Goal: Task Accomplishment & Management: Manage account settings

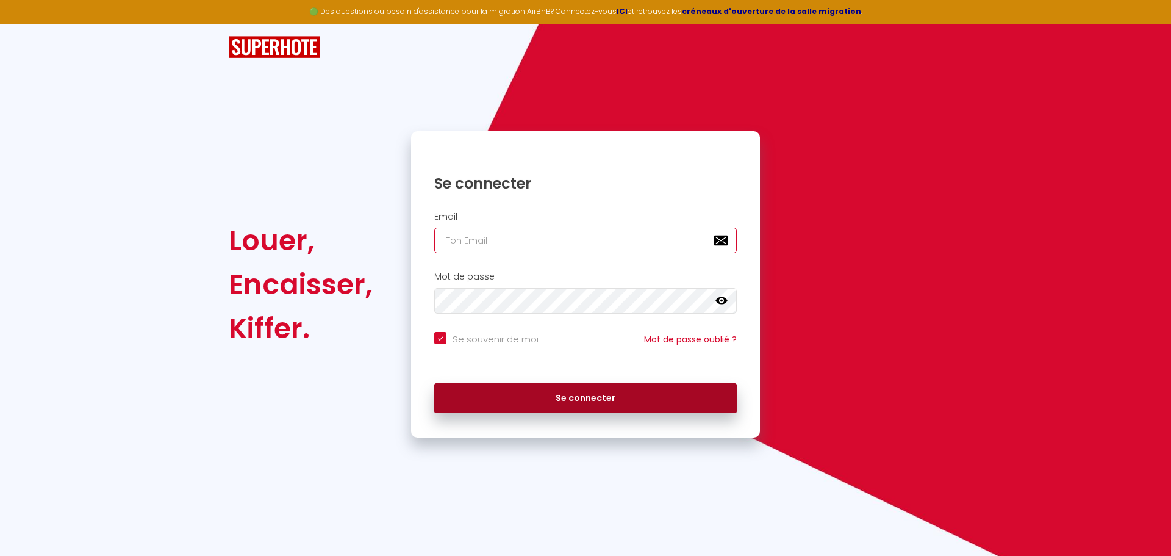
type input "[EMAIL_ADDRESS][DOMAIN_NAME]"
click at [511, 403] on button "Se connecter" at bounding box center [585, 398] width 303 height 31
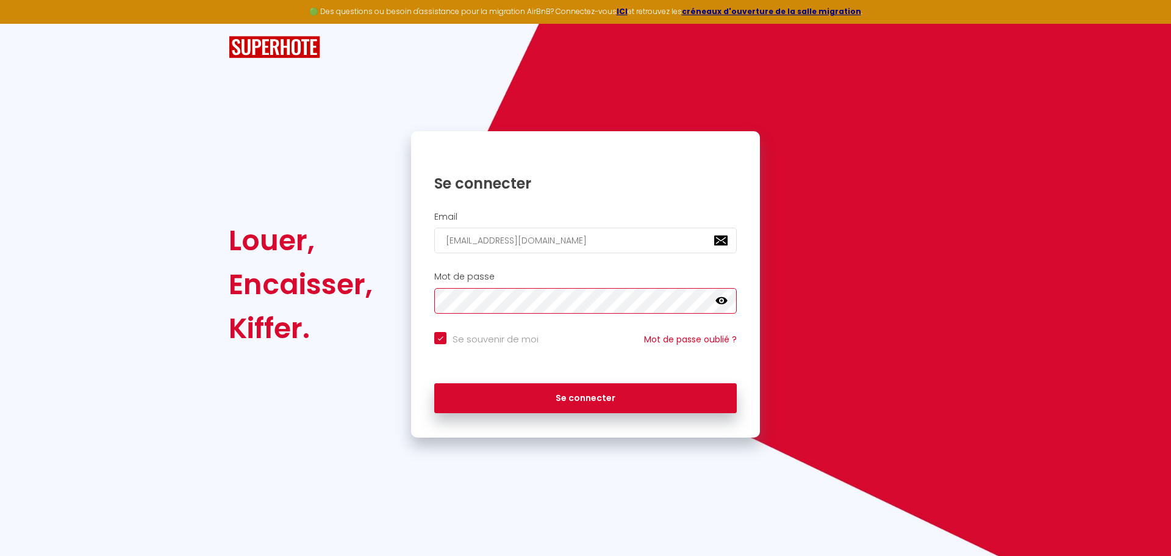
click at [434, 383] on button "Se connecter" at bounding box center [585, 398] width 303 height 31
checkbox input "true"
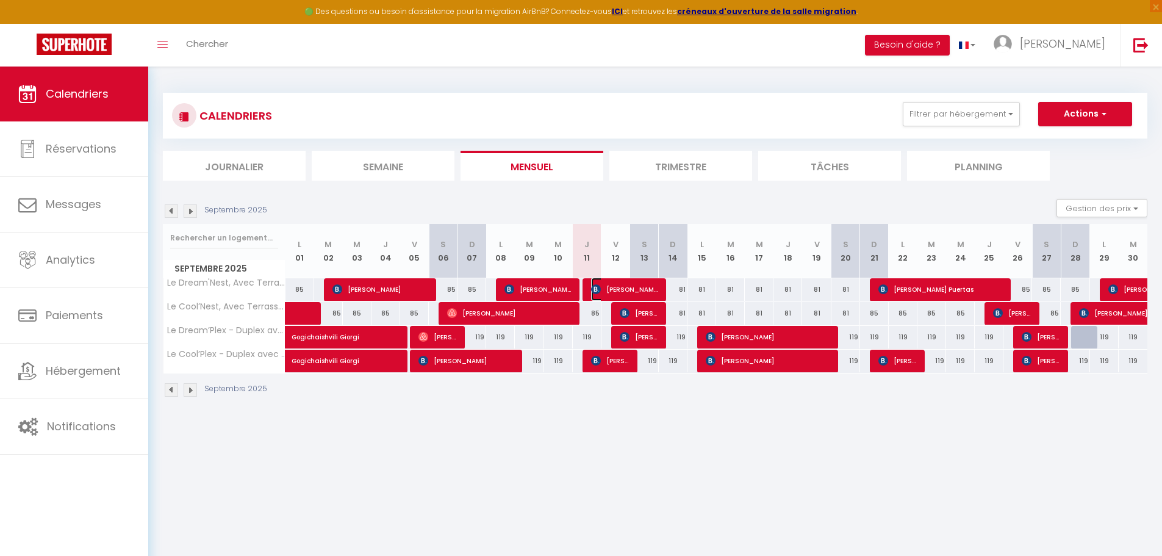
click at [625, 286] on span "[PERSON_NAME]" at bounding box center [624, 289] width 67 height 23
select select "OK"
select select "KO"
select select "0"
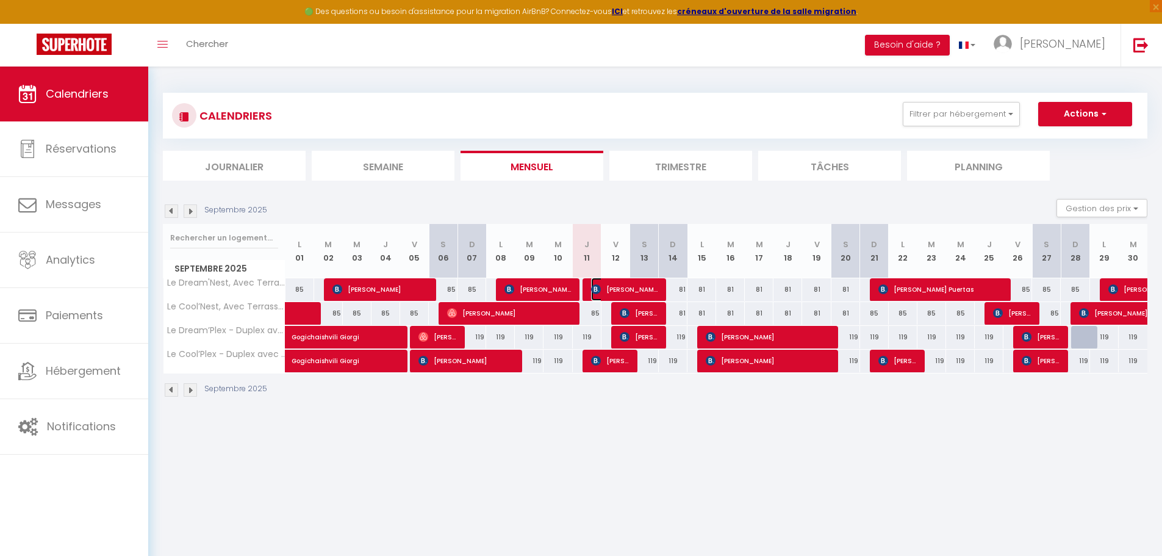
select select "1"
select select
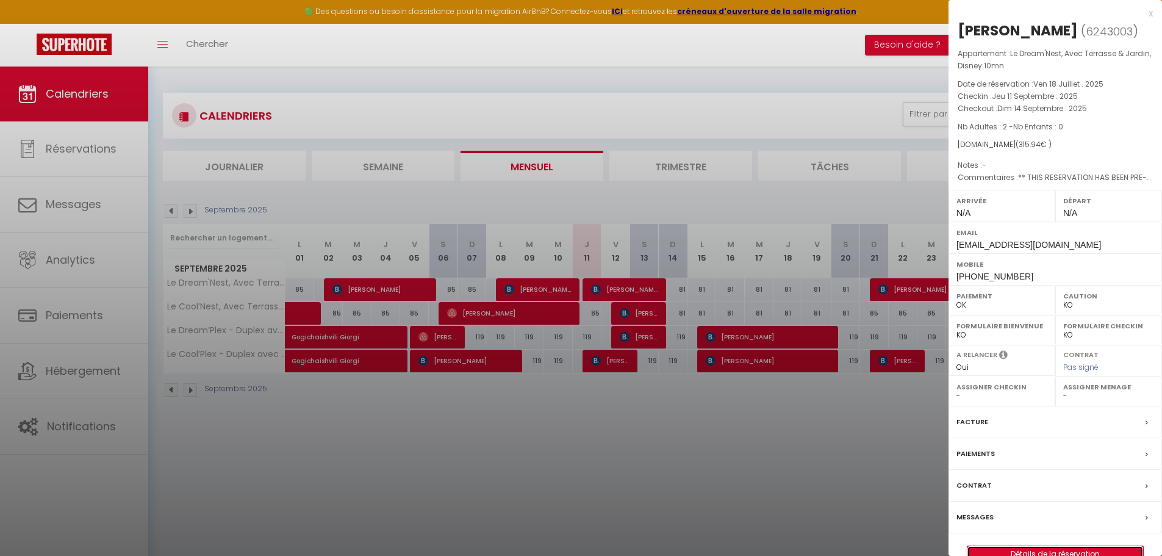
click at [1058, 550] on link "Détails de la réservation" at bounding box center [1055, 554] width 176 height 16
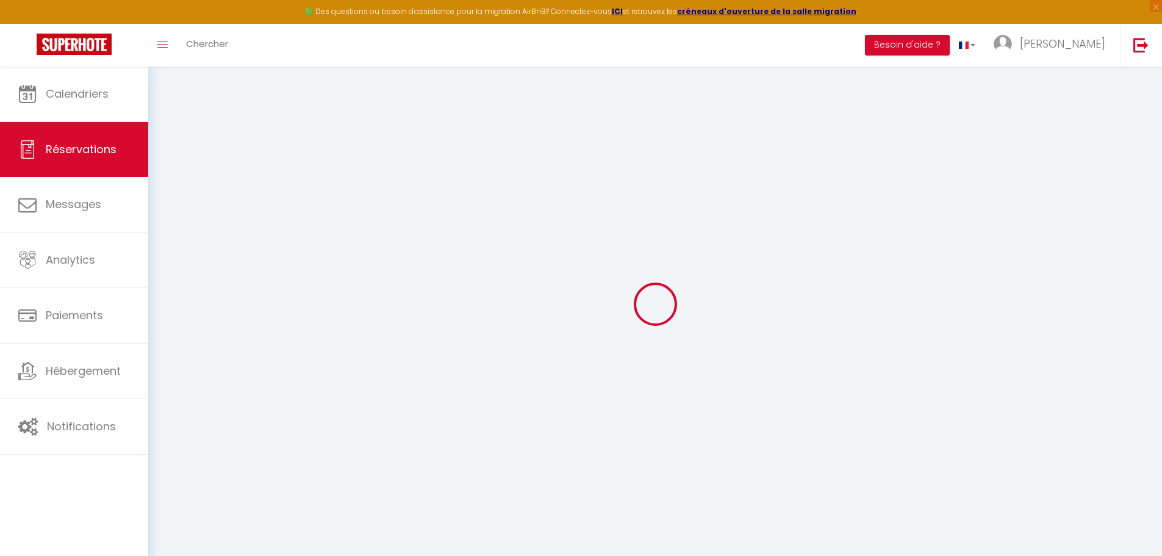
select select
checkbox input "false"
type textarea "** THIS RESERVATION HAS BEEN PRE-PAID ** BOOKING NOTE : Payment charge is EUR 4…"
type input "45"
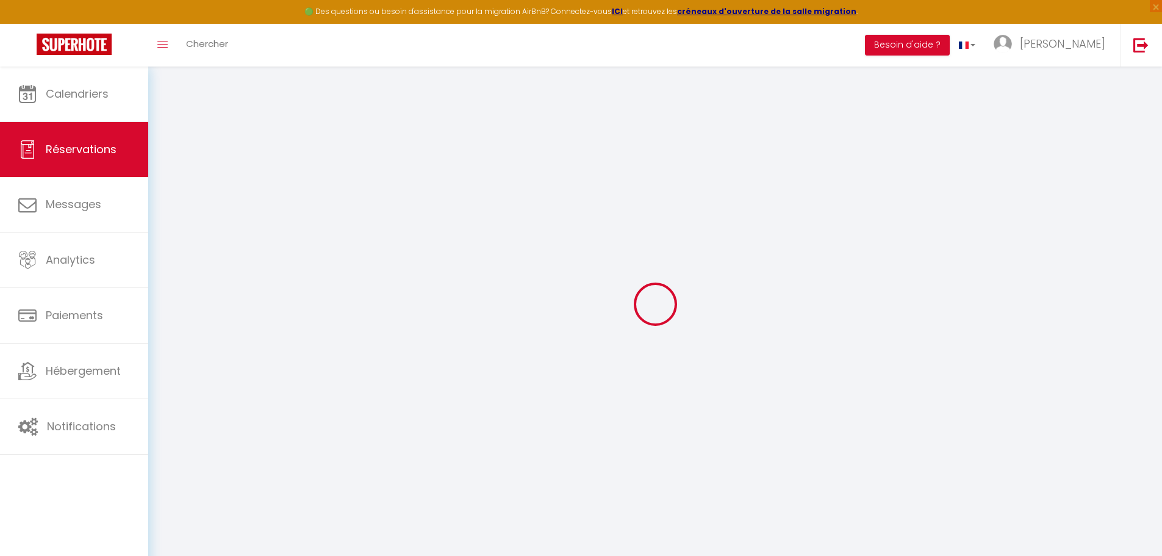
type input "15.94"
select select
checkbox input "false"
select select
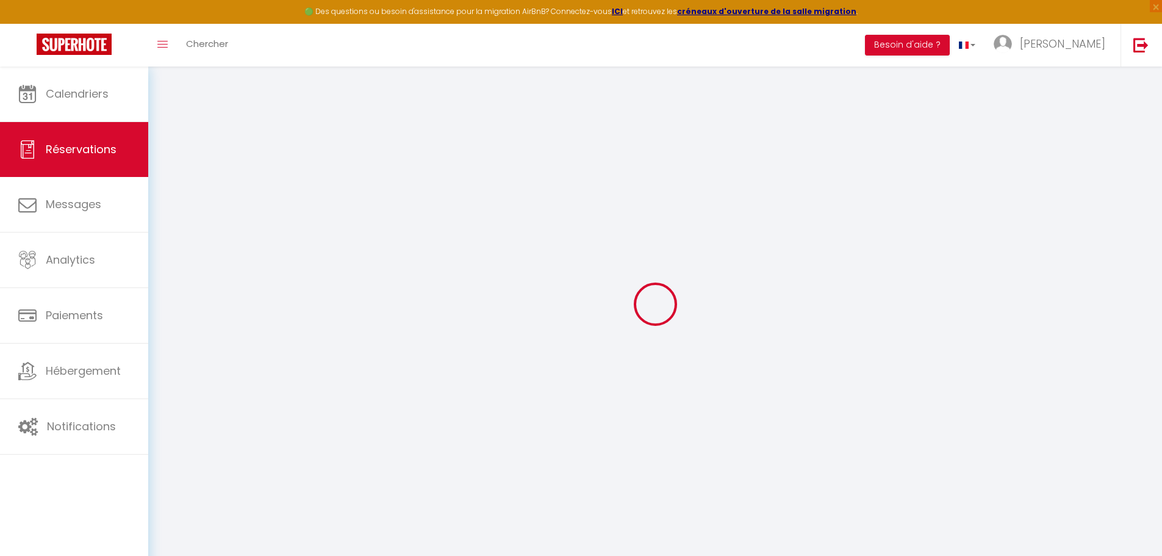
select select
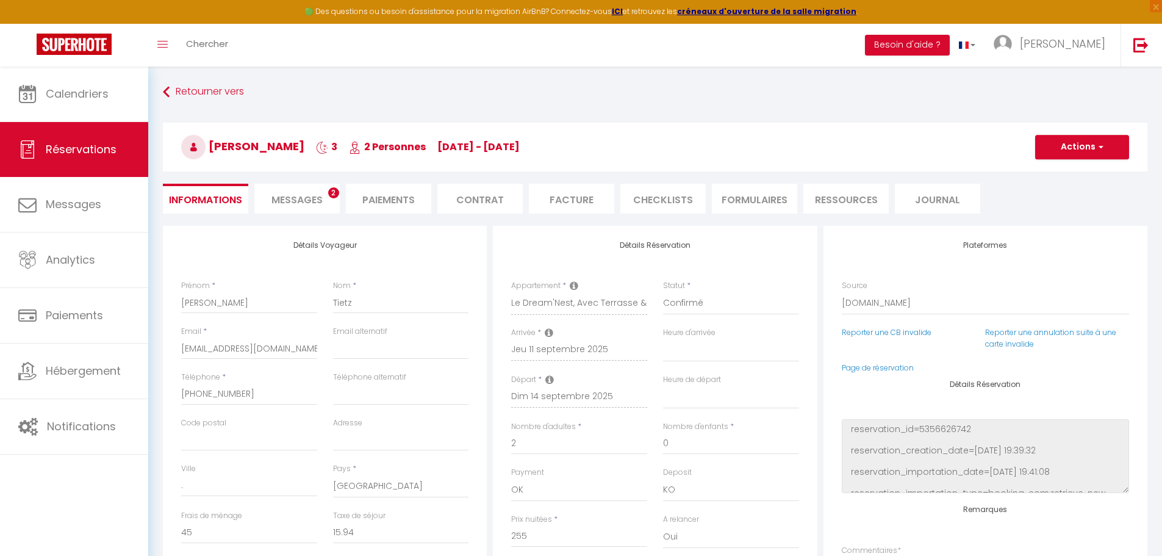
click at [306, 205] on span "Messages" at bounding box center [296, 200] width 51 height 14
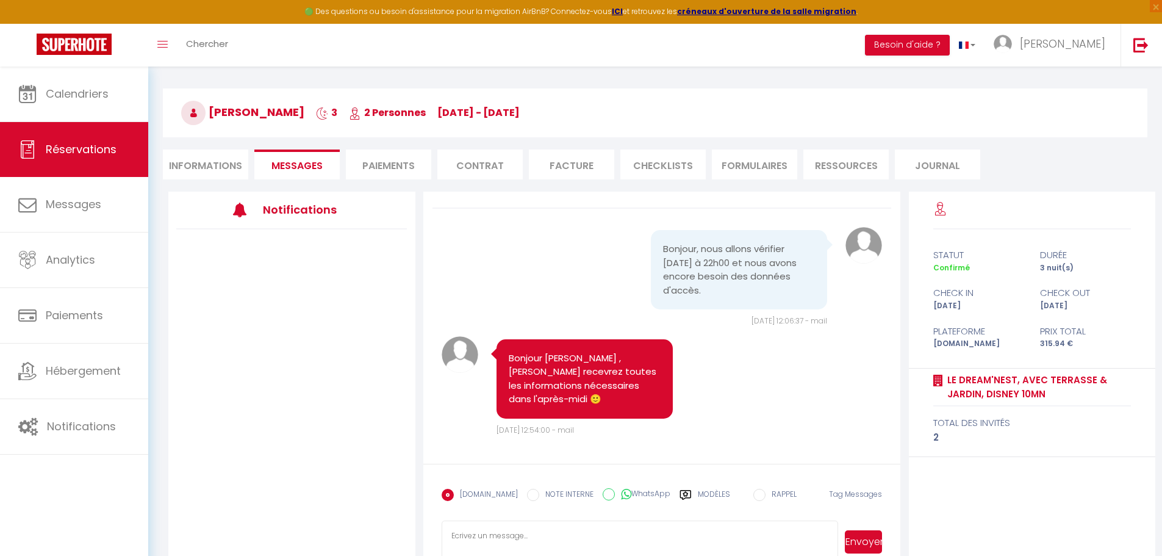
scroll to position [66, 0]
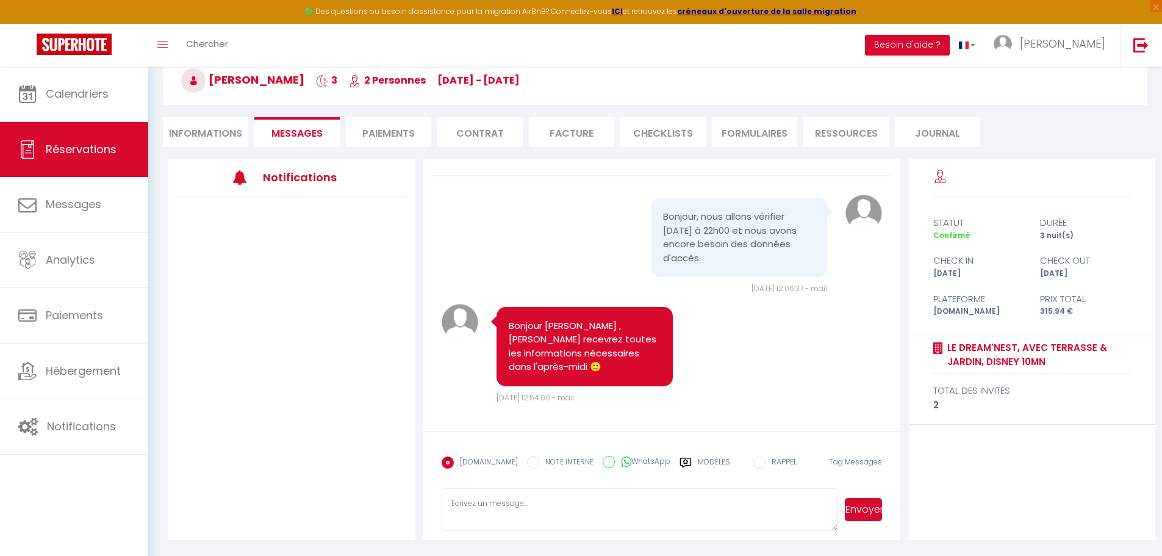
click at [711, 464] on label "Modèles" at bounding box center [714, 466] width 32 height 21
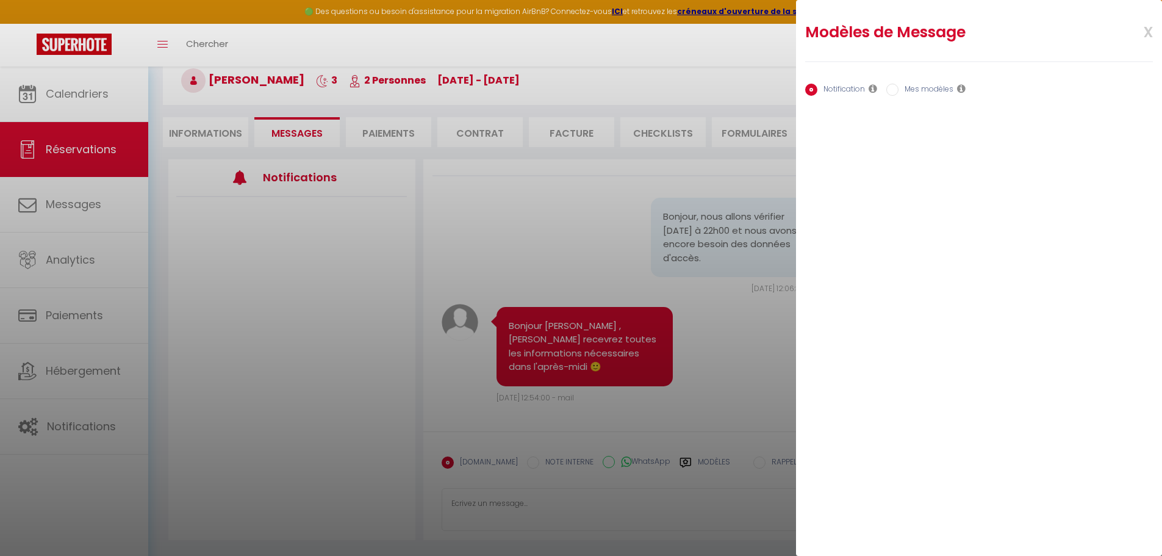
click at [930, 87] on label "Mes modèles" at bounding box center [926, 90] width 55 height 13
click at [899, 87] on input "Mes modèles" at bounding box center [892, 90] width 12 height 12
radio input "true"
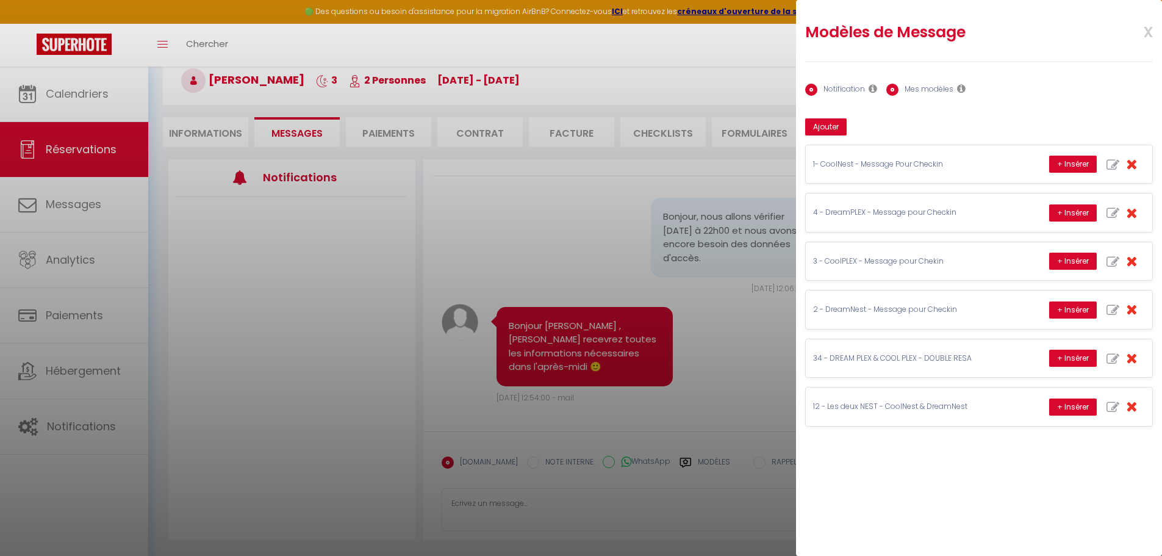
radio input "false"
click at [1150, 31] on span "x" at bounding box center [1133, 30] width 38 height 29
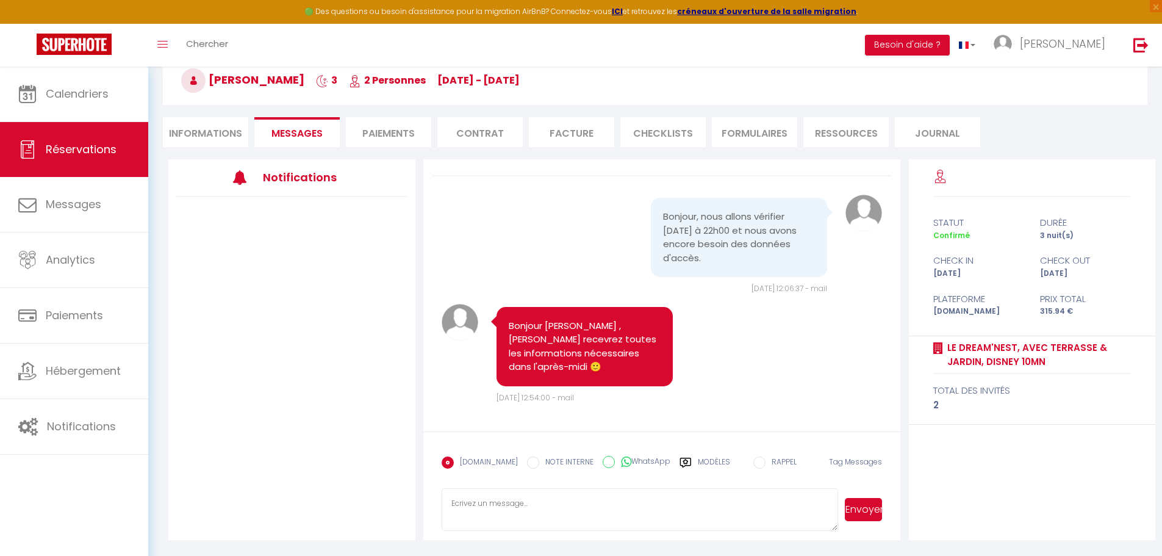
click at [195, 134] on li "Informations" at bounding box center [205, 132] width 85 height 30
select select
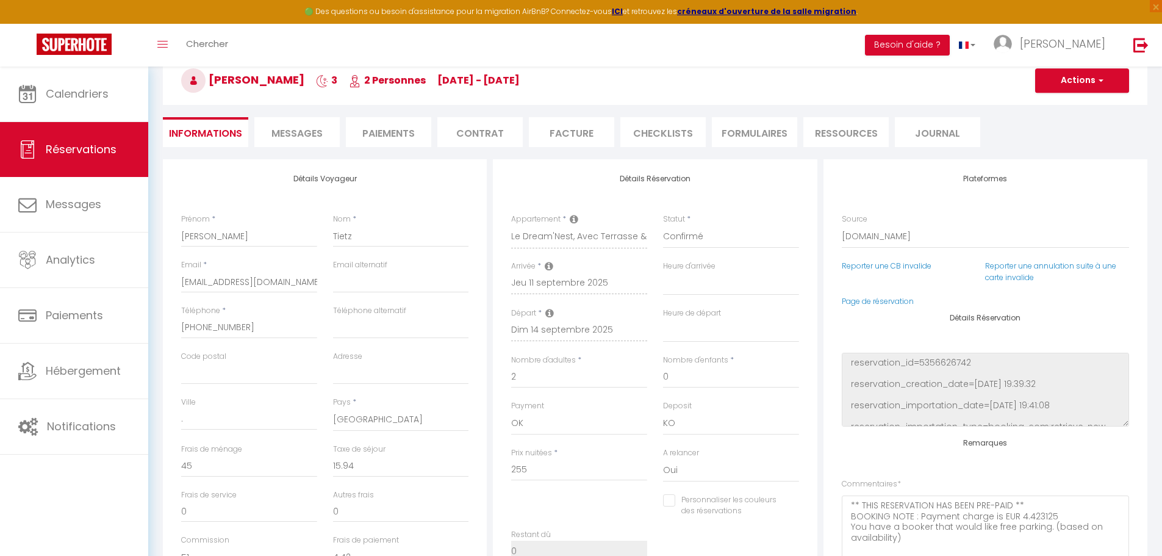
click at [286, 137] on span "Messages" at bounding box center [296, 133] width 51 height 14
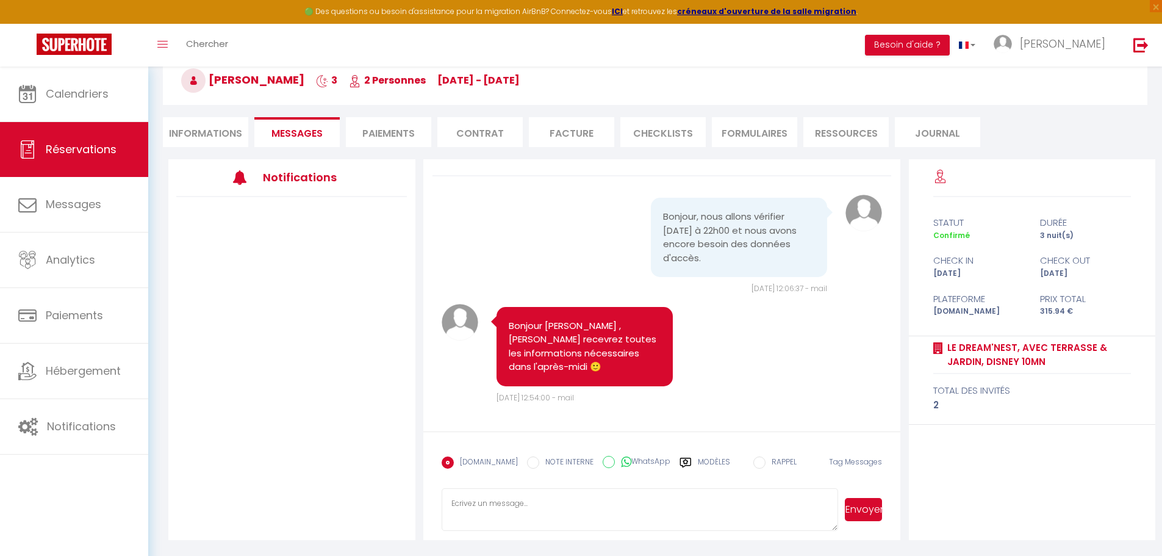
click at [704, 465] on label "Modèles" at bounding box center [714, 466] width 32 height 21
radio input "true"
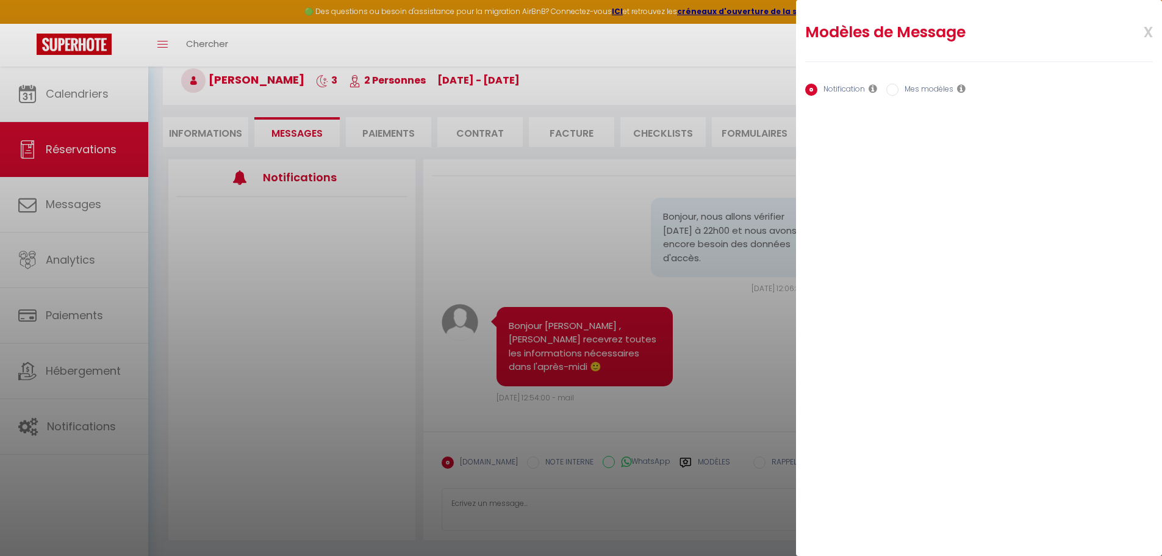
click at [932, 85] on label "Mes modèles" at bounding box center [926, 90] width 55 height 13
click at [899, 85] on input "Mes modèles" at bounding box center [892, 90] width 12 height 12
radio input "true"
radio input "false"
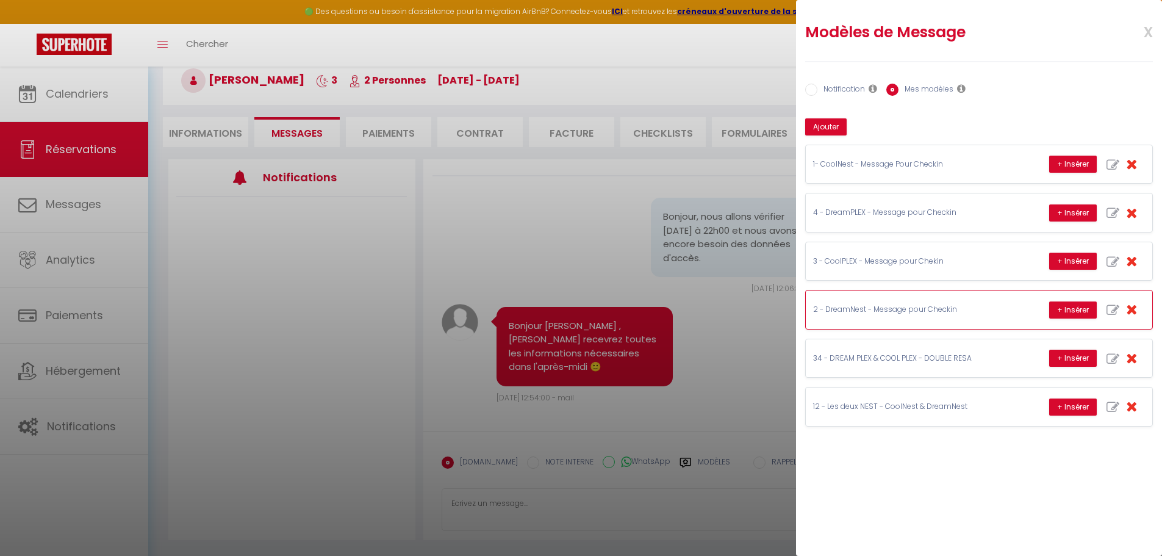
click at [908, 308] on p "2 - DreamNest - Message pour Checkin" at bounding box center [904, 310] width 183 height 12
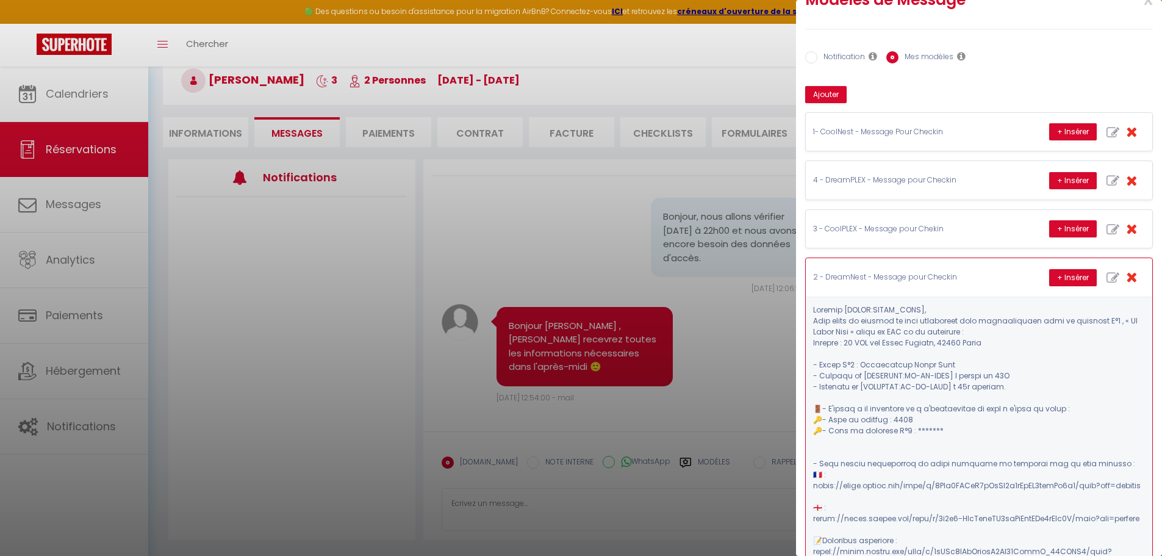
scroll to position [61, 0]
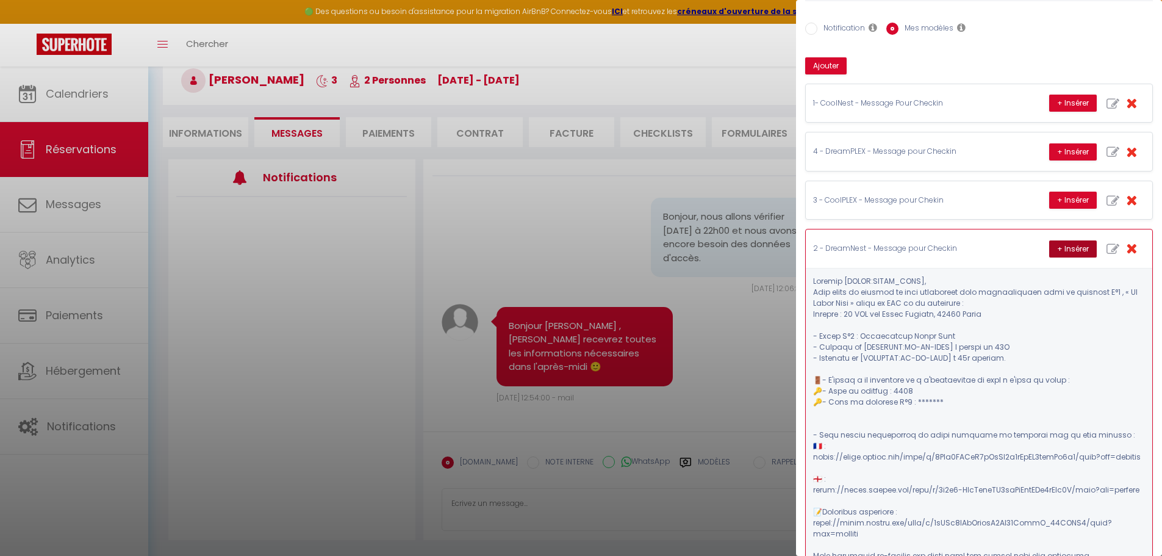
click at [1059, 246] on button "+ Insérer" at bounding box center [1073, 248] width 48 height 17
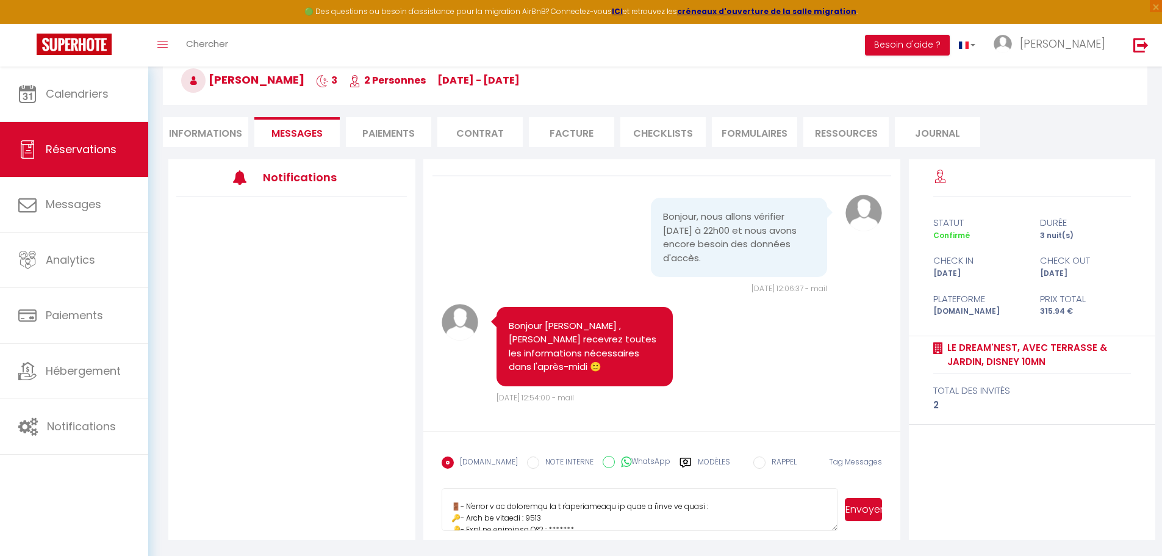
scroll to position [122, 0]
click at [582, 511] on textarea at bounding box center [640, 509] width 397 height 43
type textarea "Loremip Dolo, Sita conse ad elitsed do eius temporinci utla etdoloremagna aliq …"
click at [865, 509] on button "Envoyer" at bounding box center [863, 509] width 37 height 23
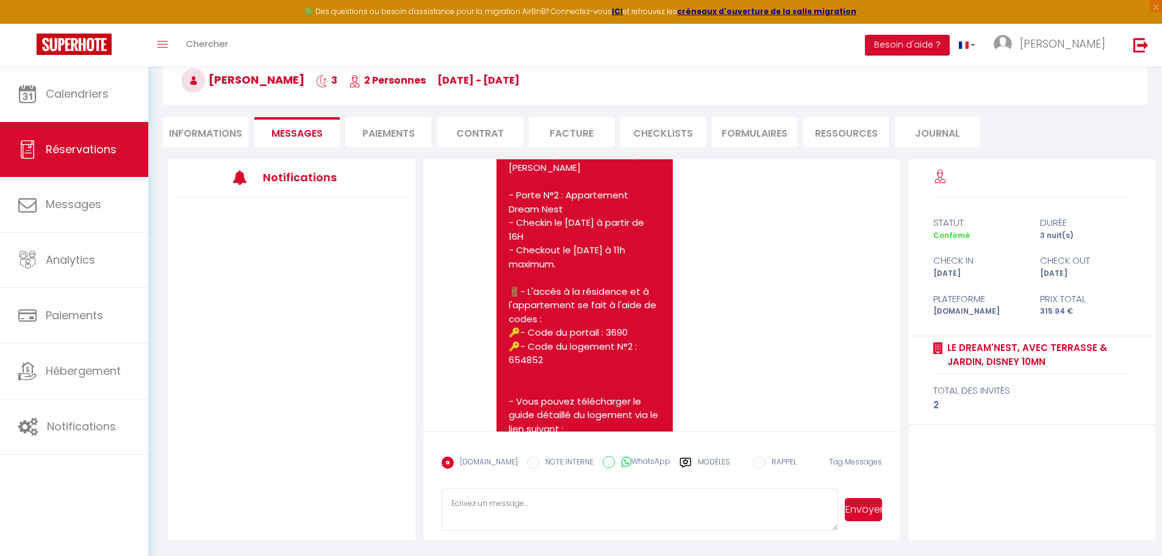
scroll to position [387, 0]
click at [346, 445] on div at bounding box center [291, 333] width 247 height 272
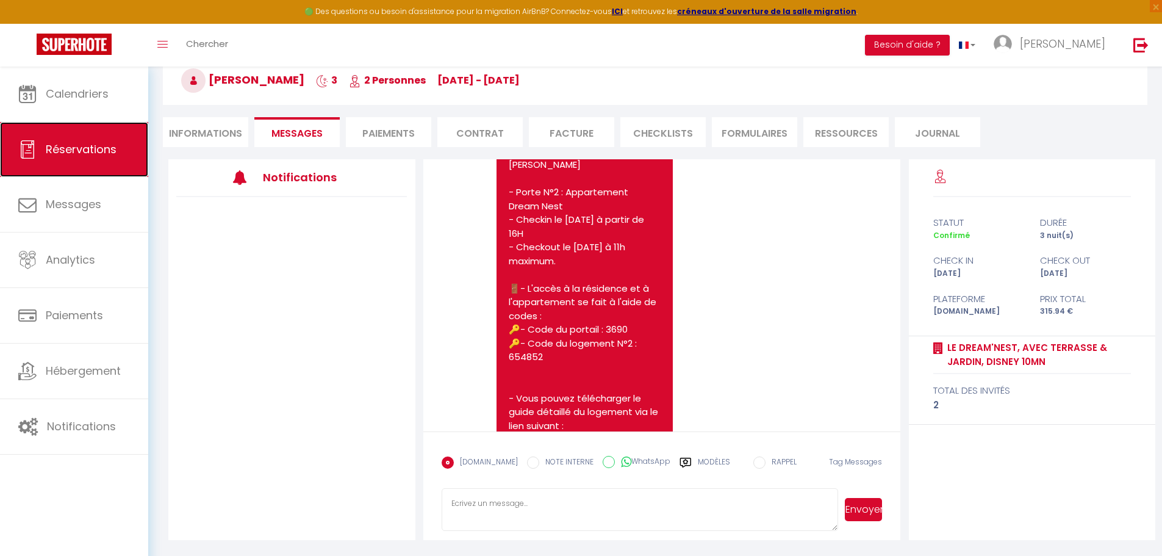
click at [97, 148] on span "Réservations" at bounding box center [81, 149] width 71 height 15
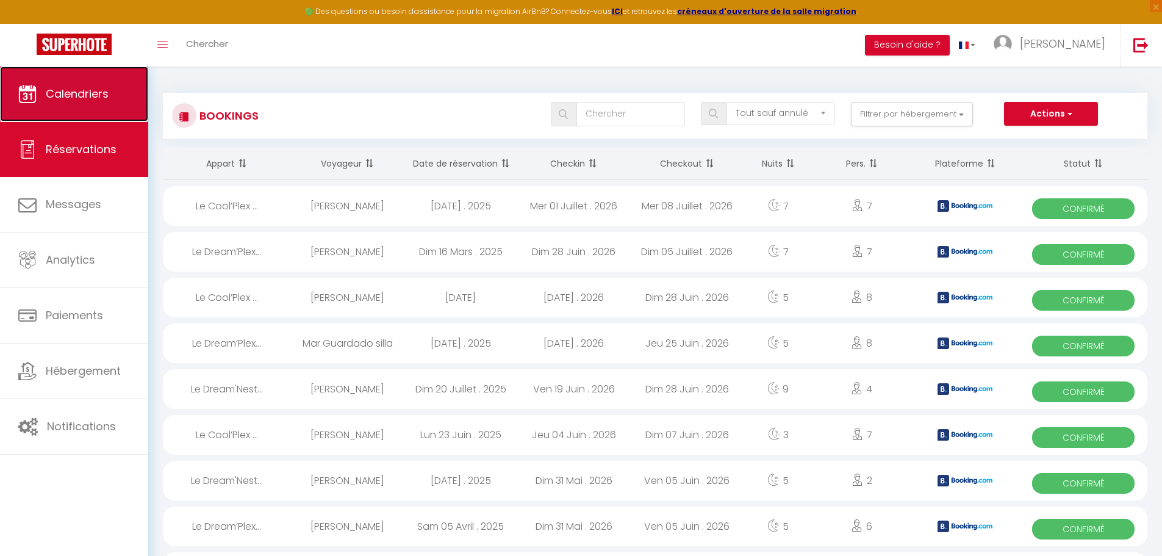
click at [83, 89] on span "Calendriers" at bounding box center [77, 93] width 63 height 15
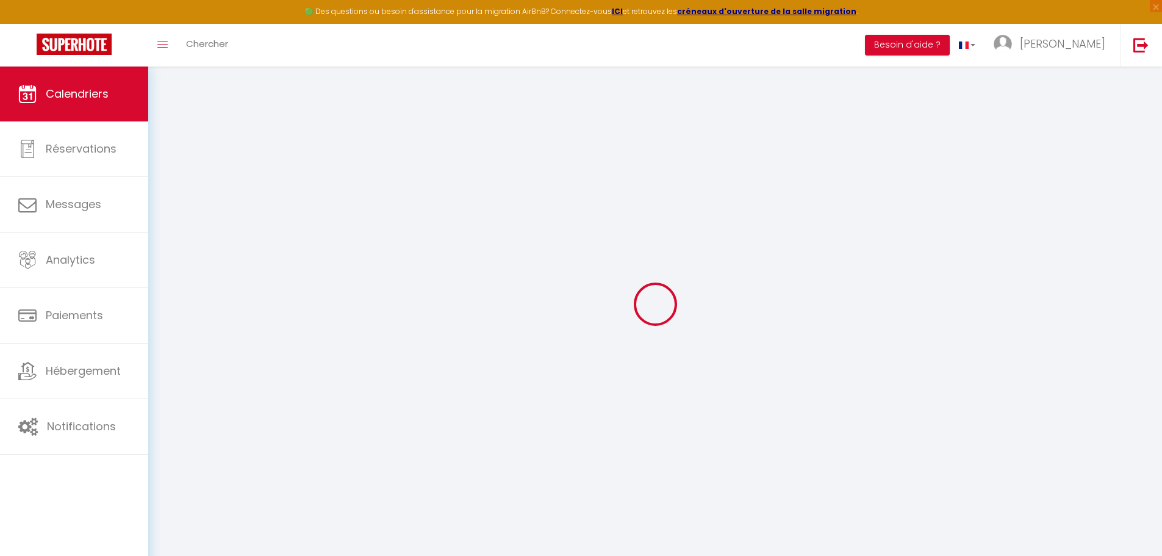
select select
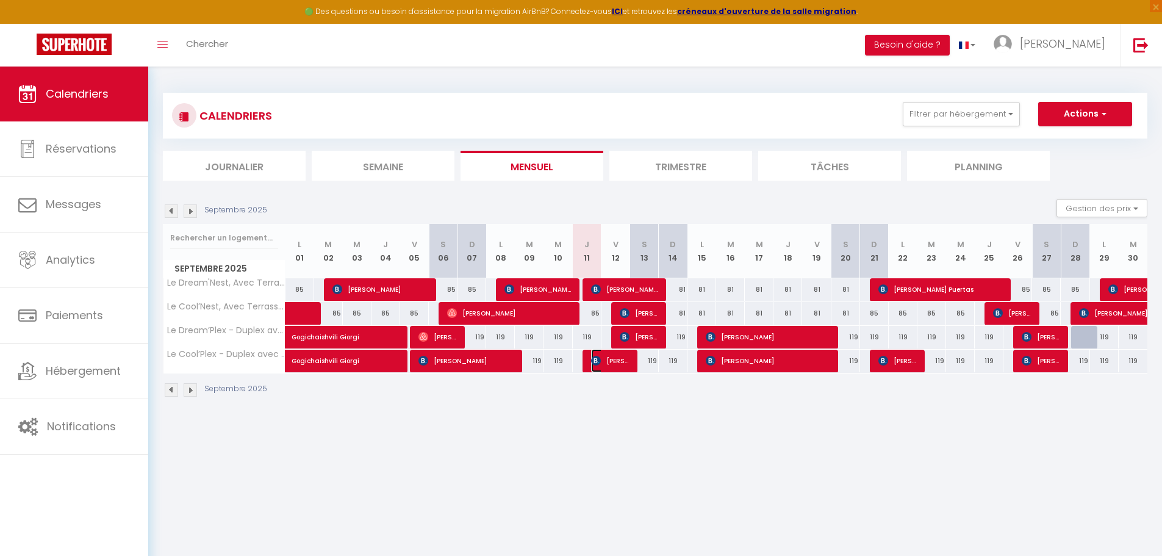
click at [597, 361] on img at bounding box center [596, 361] width 10 height 10
select select "OK"
select select "KO"
select select "0"
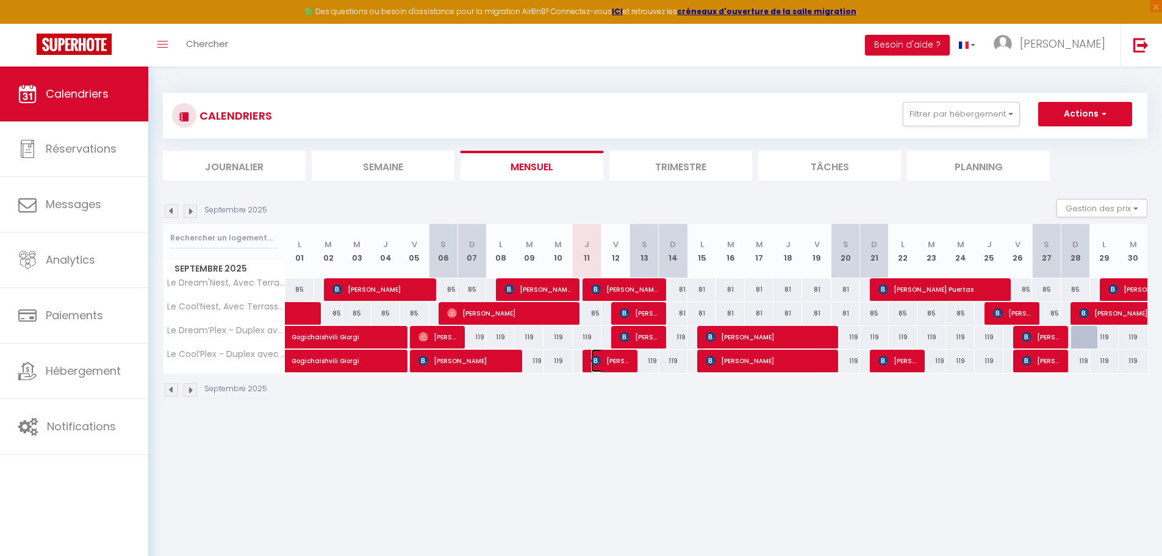
select select "1"
select select
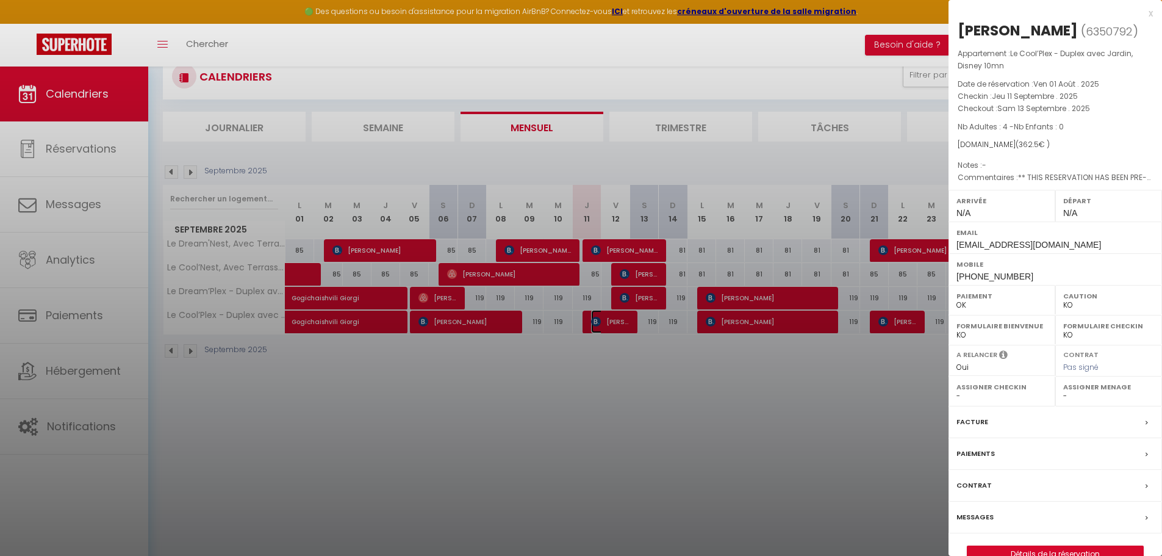
scroll to position [61, 0]
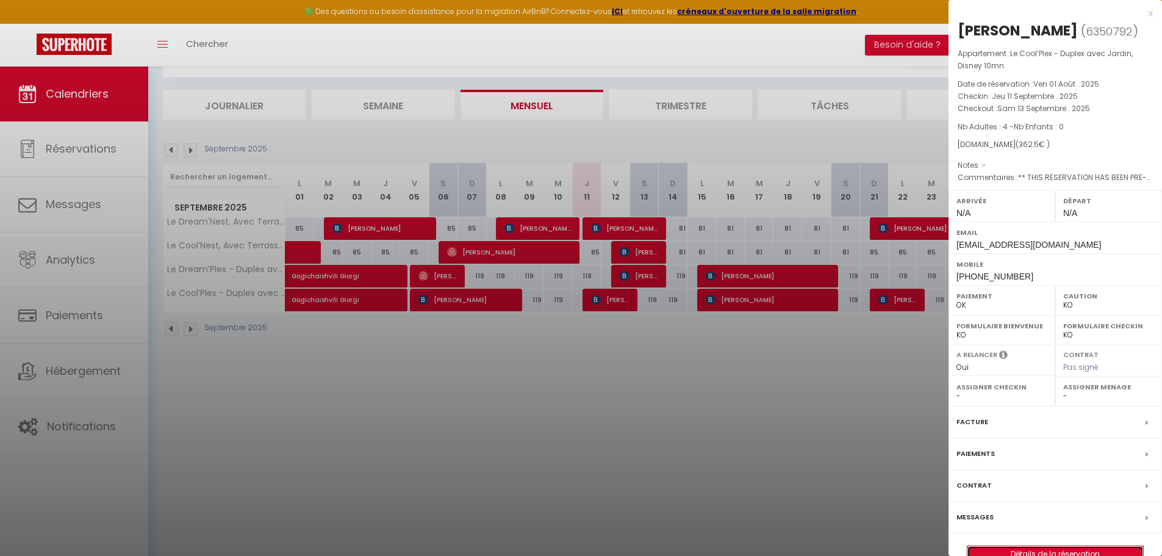
click at [1032, 551] on link "Détails de la réservation" at bounding box center [1055, 554] width 176 height 16
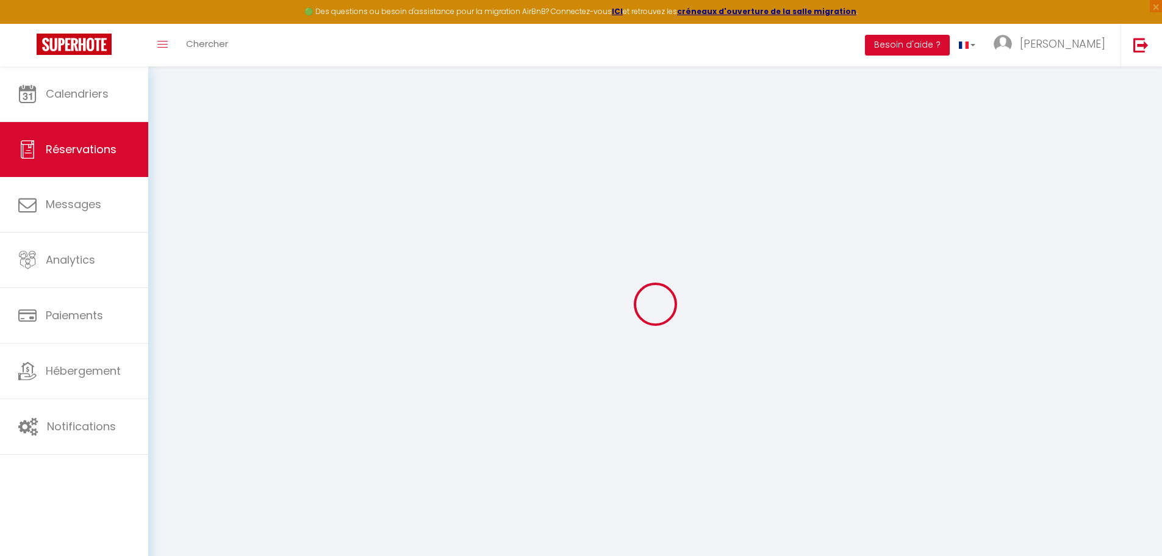
type input "[PERSON_NAME]"
type input "becaus"
type input "[EMAIL_ADDRESS][DOMAIN_NAME]"
type input "[PHONE_NUMBER]"
type input "."
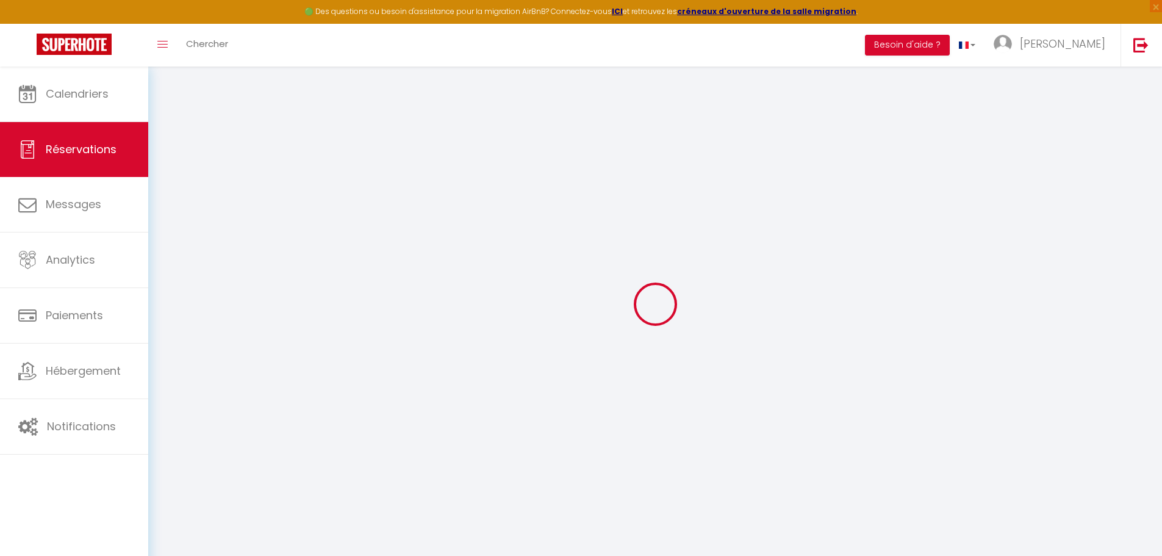
select select "BE"
type input "58.65"
type input "5.08"
select select "58734"
select select "1"
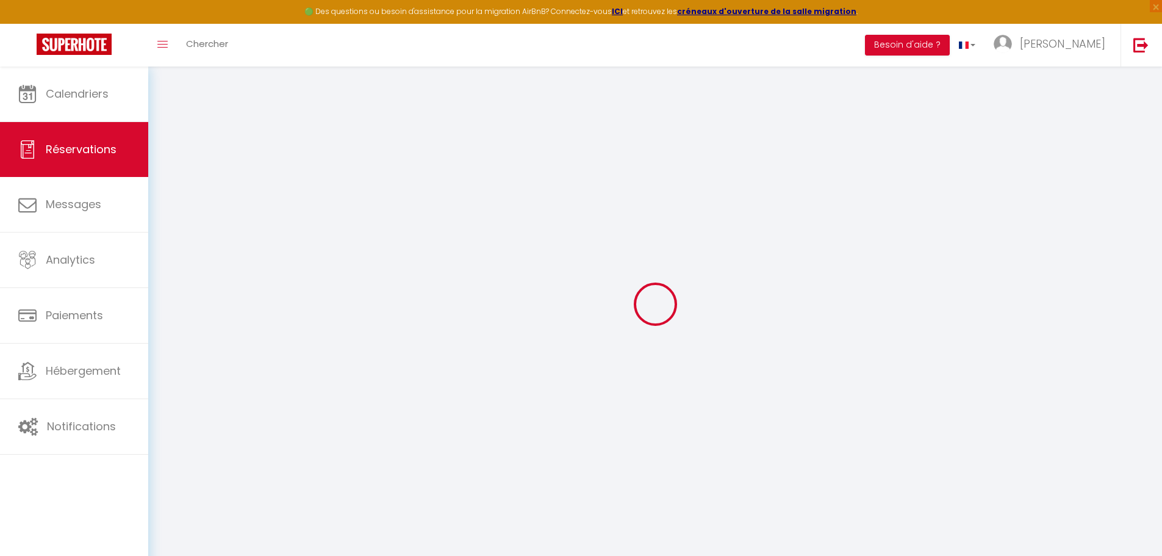
select select
type input "4"
select select "12"
select select
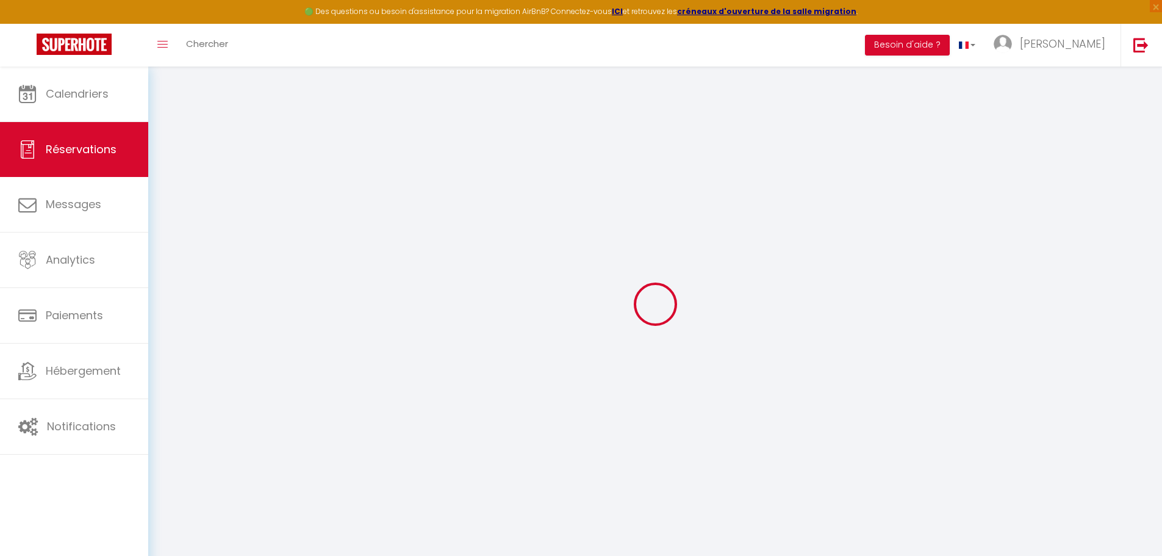
type input "280"
checkbox input "false"
type input "0"
select select "2"
type input "0"
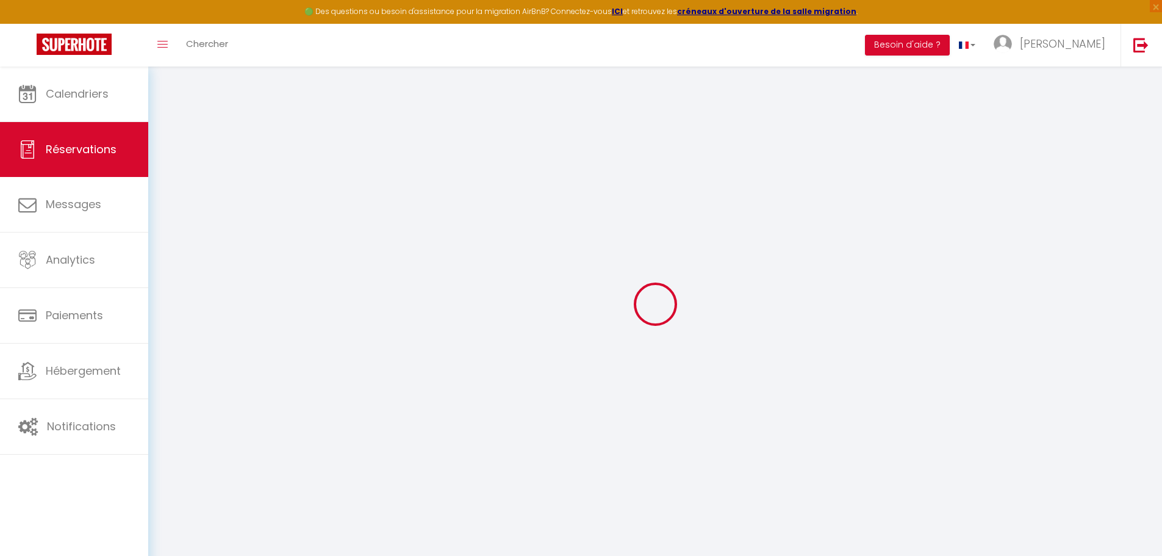
type input "0"
select select
select select "14"
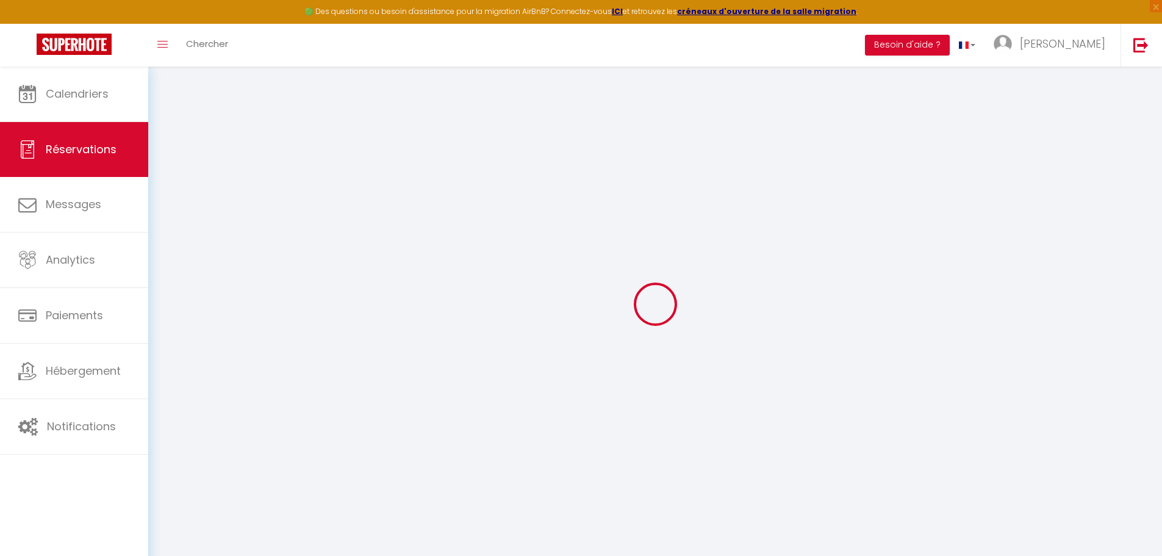
checkbox input "false"
select select
checkbox input "false"
select select
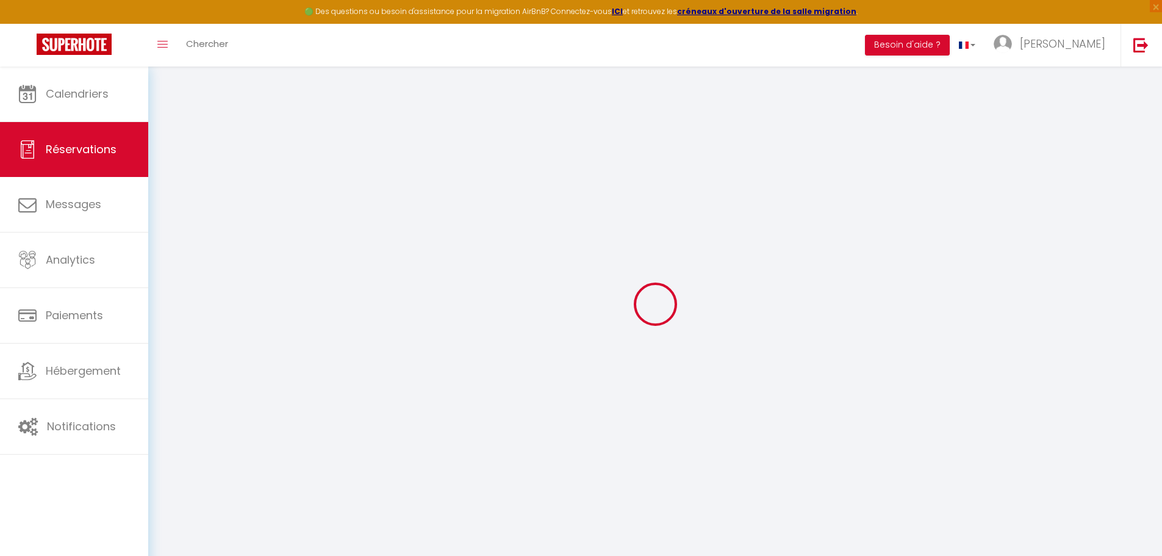
select select
checkbox input "false"
select select
checkbox input "false"
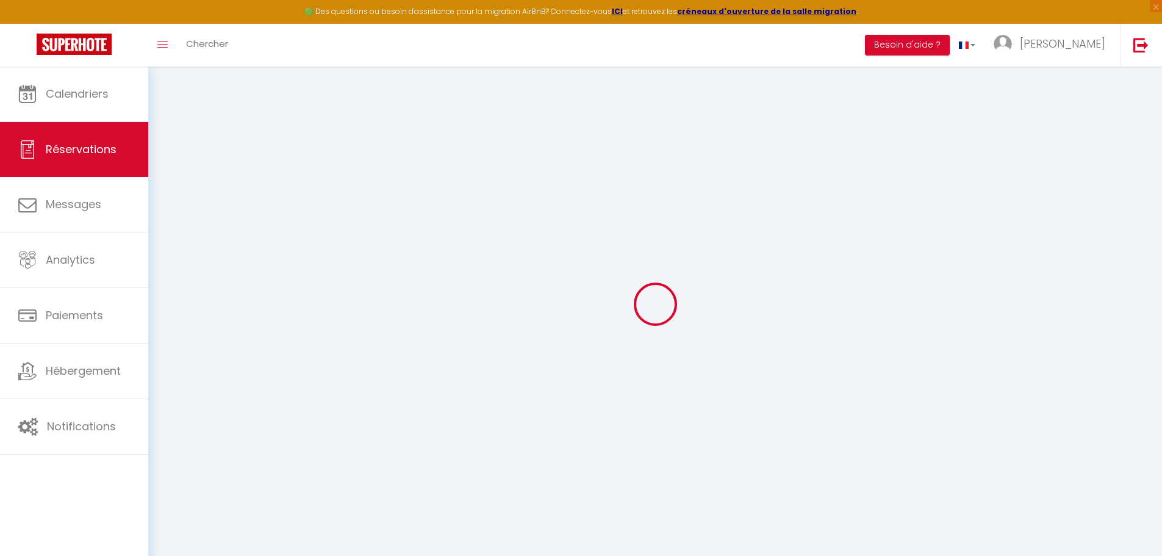
type textarea "** THIS RESERVATION HAS BEEN PRE-PAID ** BOOKING NOTE : Payment charge is EUR 5…"
type input "65"
type input "17.5"
select select
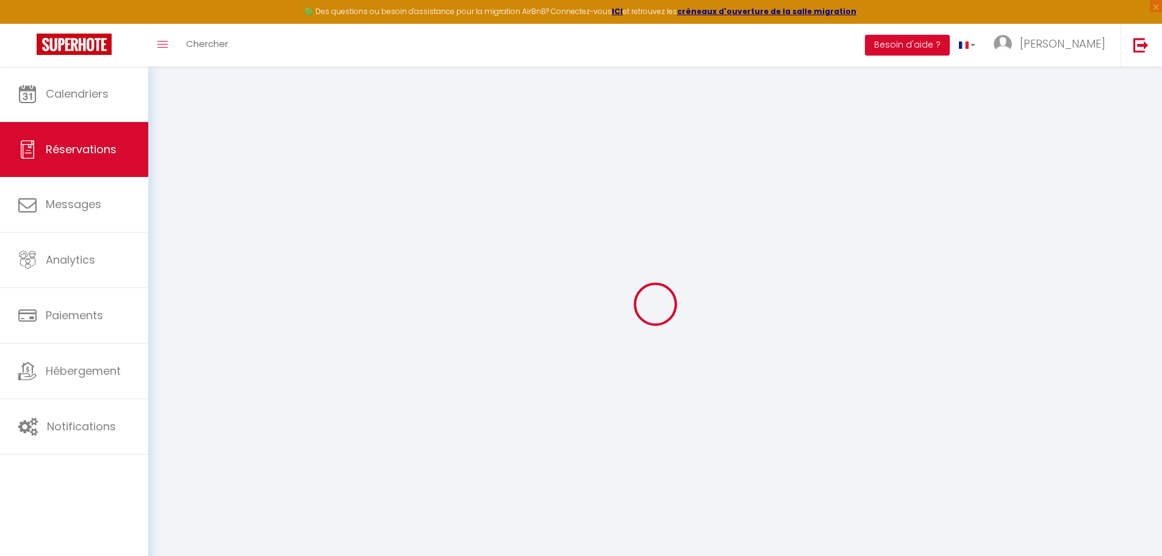
checkbox input "false"
select select
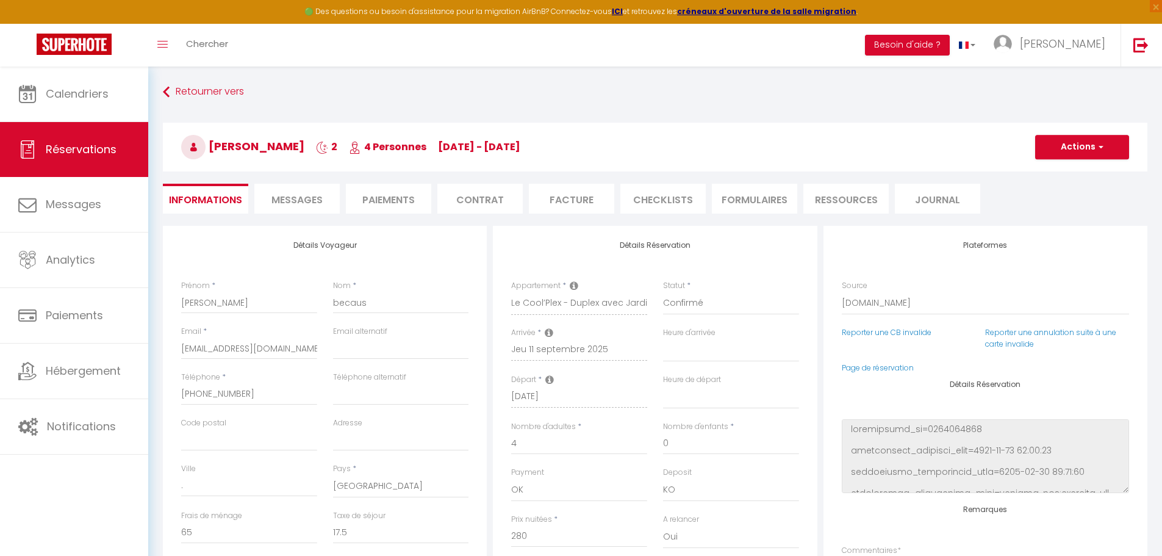
click at [299, 198] on span "Messages" at bounding box center [296, 200] width 51 height 14
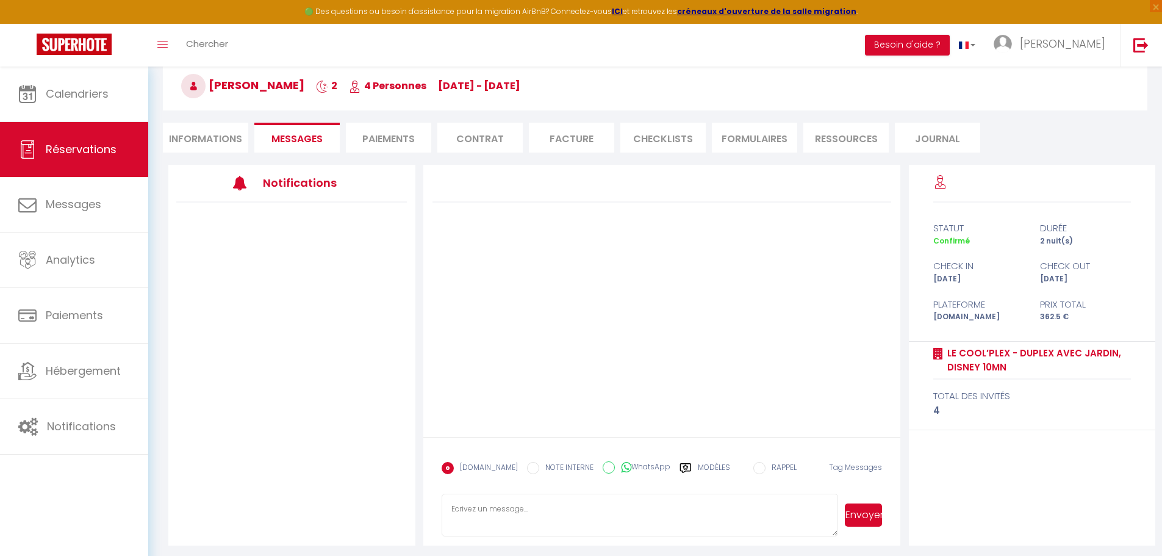
scroll to position [66, 0]
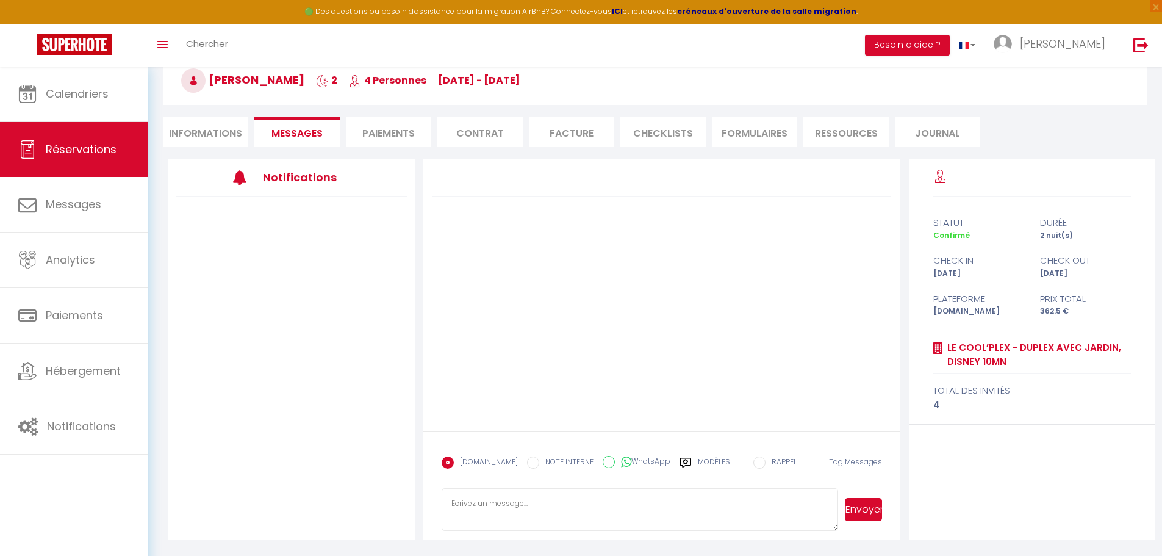
click at [709, 465] on label "Modèles" at bounding box center [714, 466] width 32 height 21
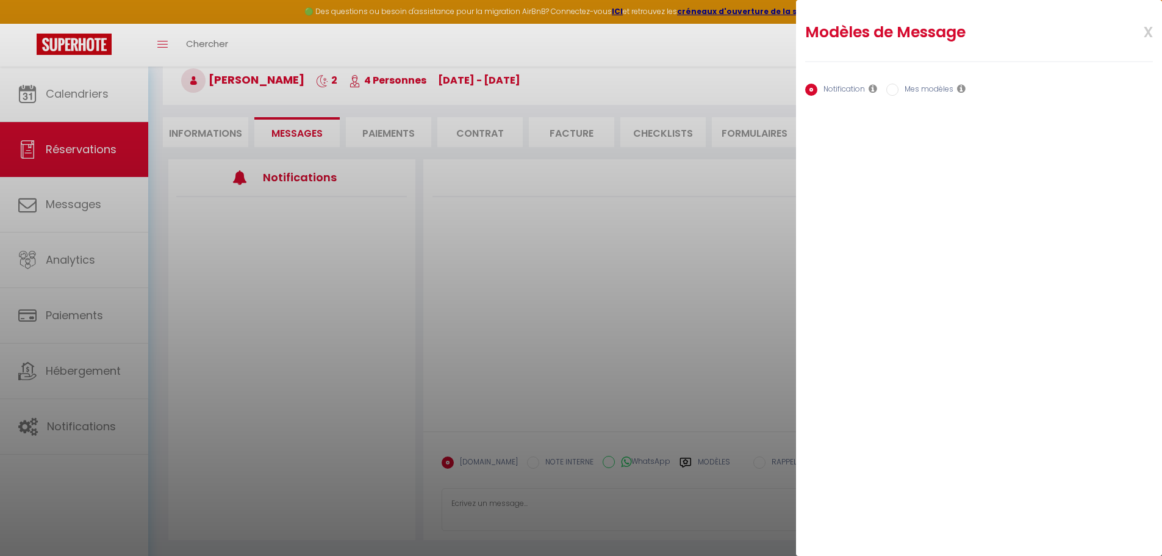
click at [933, 87] on label "Mes modèles" at bounding box center [926, 90] width 55 height 13
click at [899, 87] on input "Mes modèles" at bounding box center [892, 90] width 12 height 12
radio input "true"
radio input "false"
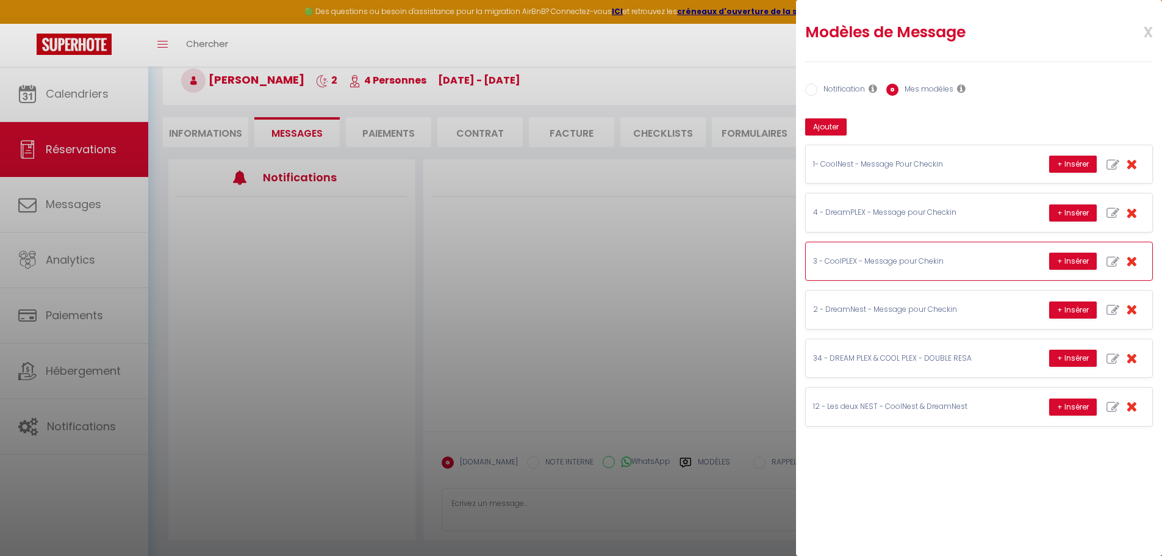
click at [877, 265] on p "3 - CoolPLEX - Message pour Chekin" at bounding box center [904, 262] width 183 height 12
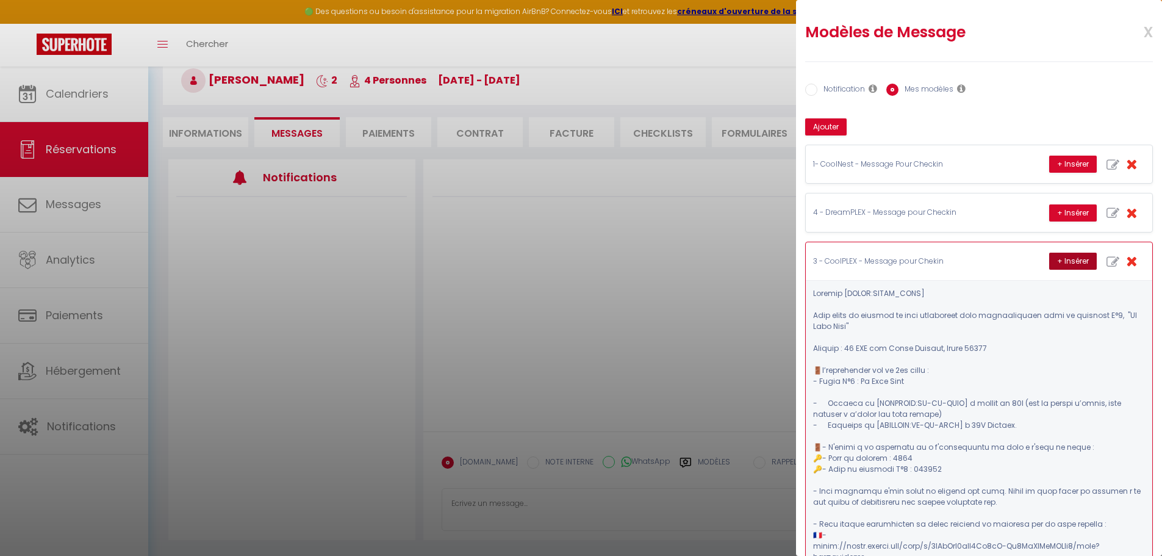
click at [1050, 256] on button "+ Insérer" at bounding box center [1073, 261] width 48 height 17
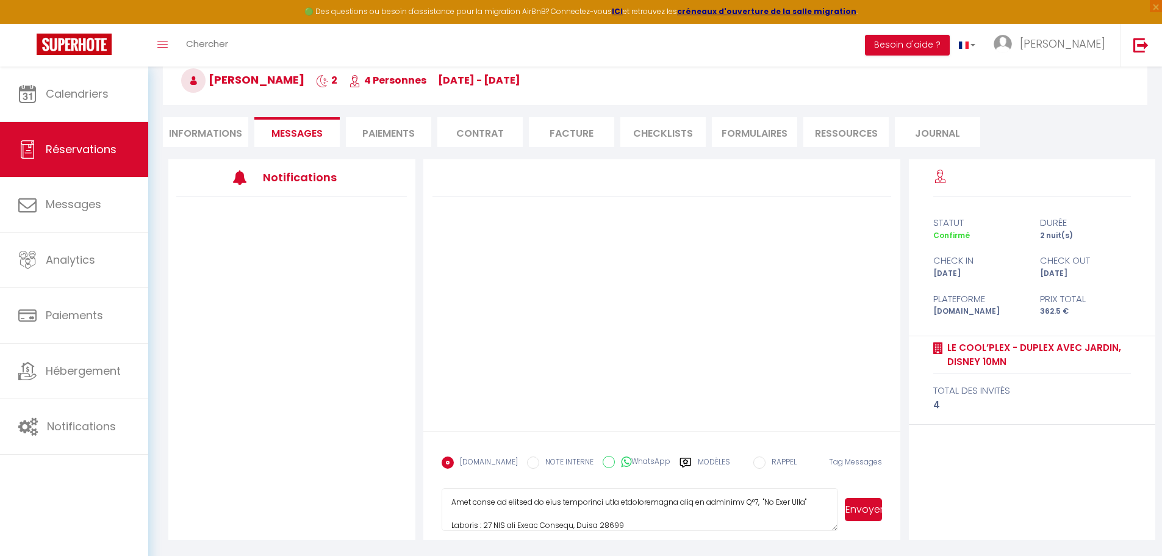
scroll to position [0, 0]
drag, startPoint x: 556, startPoint y: 491, endPoint x: 575, endPoint y: 493, distance: 19.0
click at [575, 493] on textarea at bounding box center [640, 509] width 397 height 43
click at [617, 503] on textarea at bounding box center [640, 509] width 397 height 43
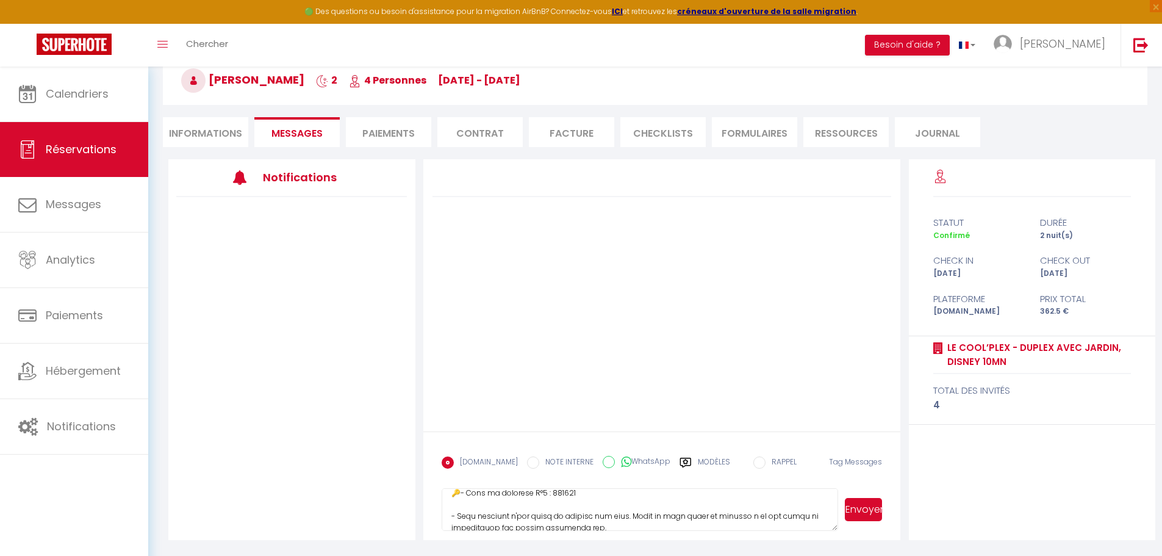
click at [623, 498] on textarea at bounding box center [640, 509] width 397 height 43
click at [568, 493] on textarea at bounding box center [640, 509] width 397 height 43
type textarea "Loremip dolorsi Amet conse ad elitsed do eius temporinci utla etdoloremagna ali…"
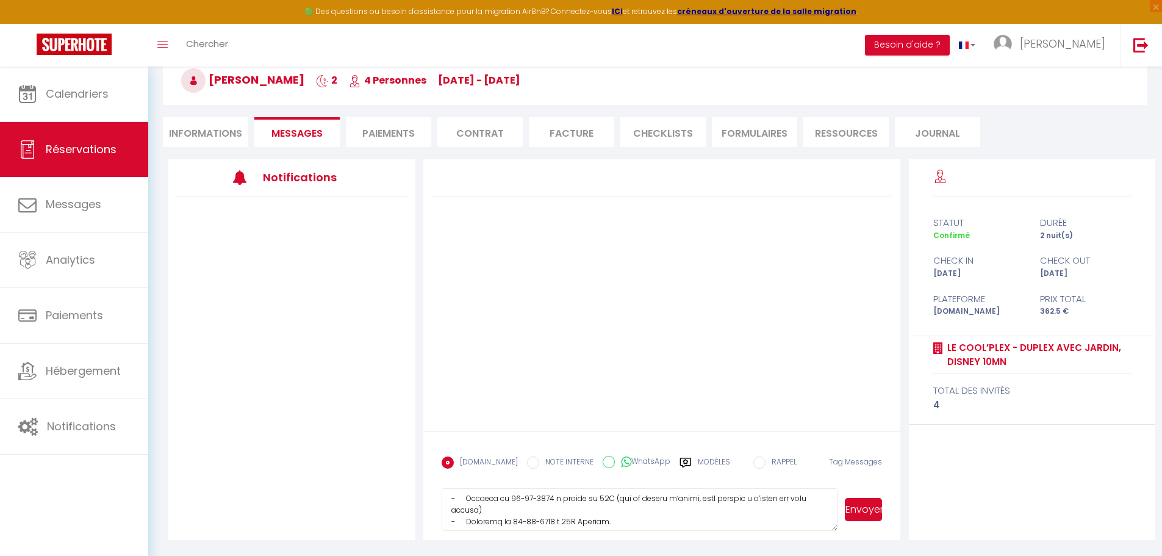
click at [869, 503] on button "Envoyer" at bounding box center [863, 509] width 37 height 23
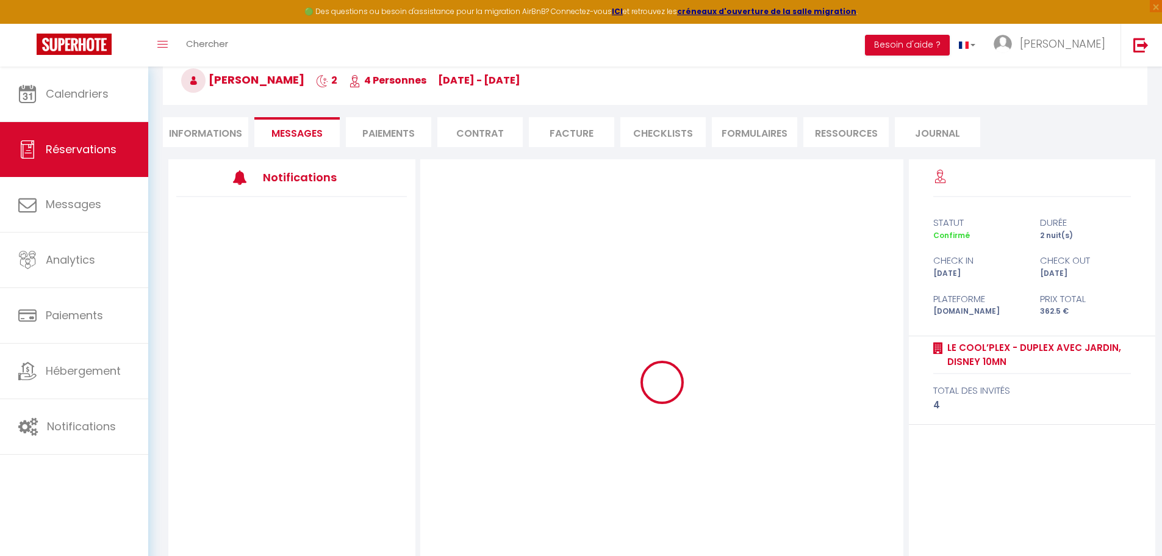
scroll to position [0, 0]
